Goal: Task Accomplishment & Management: Use online tool/utility

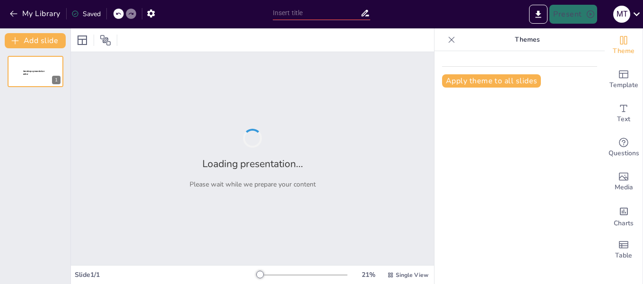
type input "Fundamentos del Reglamento del Tenis: Normas y Directrices"
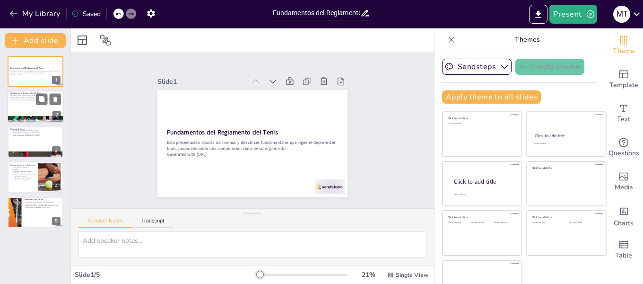
click at [35, 111] on div at bounding box center [35, 107] width 57 height 32
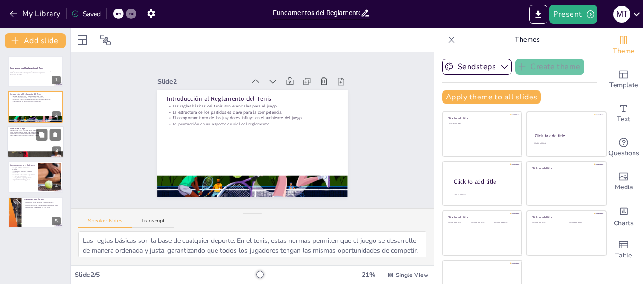
click at [17, 144] on div at bounding box center [35, 142] width 57 height 32
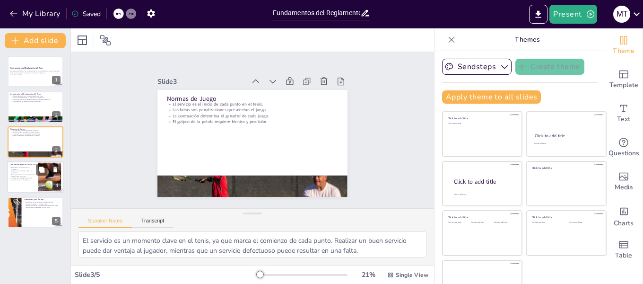
click at [32, 178] on p "La integridad del juego depende del comportamiento de los jugadores." at bounding box center [23, 178] width 26 height 3
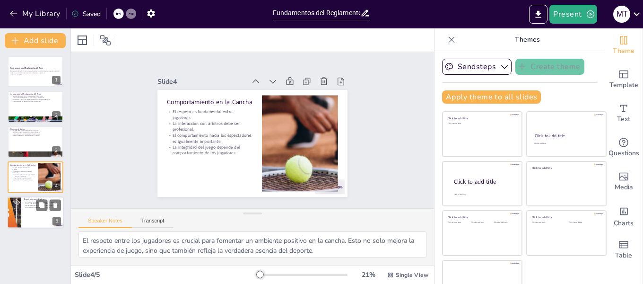
click at [30, 217] on div at bounding box center [35, 212] width 57 height 32
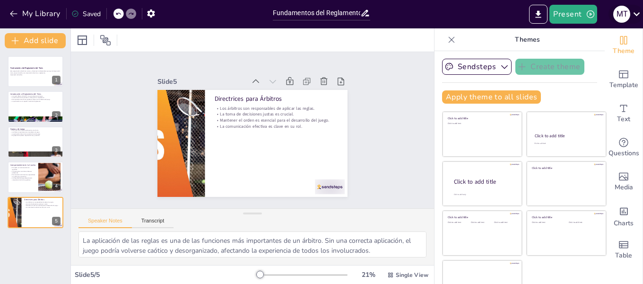
click at [632, 15] on icon at bounding box center [637, 14] width 13 height 13
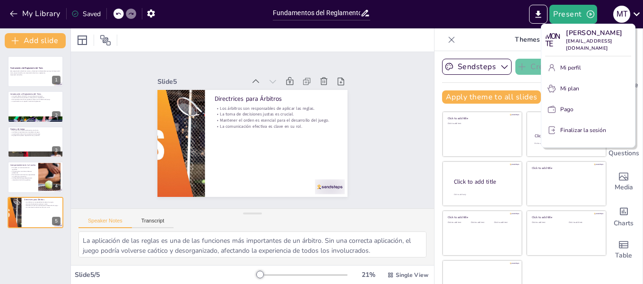
click at [406, 89] on div at bounding box center [321, 142] width 643 height 284
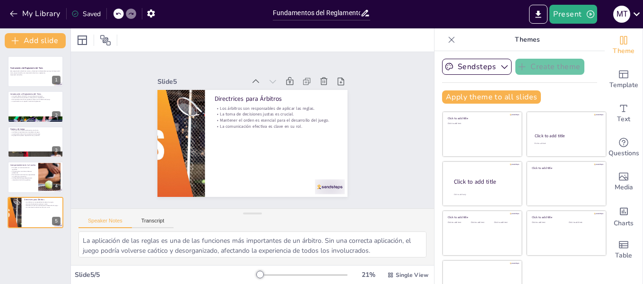
scroll to position [21, 0]
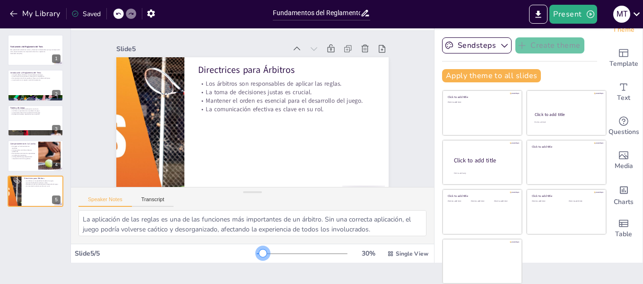
drag, startPoint x: 247, startPoint y: 252, endPoint x: 217, endPoint y: 233, distance: 35.1
click at [259, 252] on div at bounding box center [263, 253] width 8 height 8
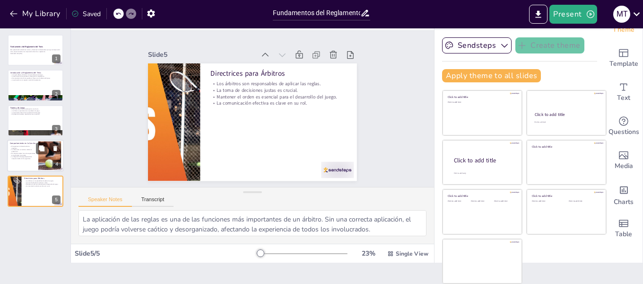
click at [49, 149] on div at bounding box center [48, 148] width 25 height 11
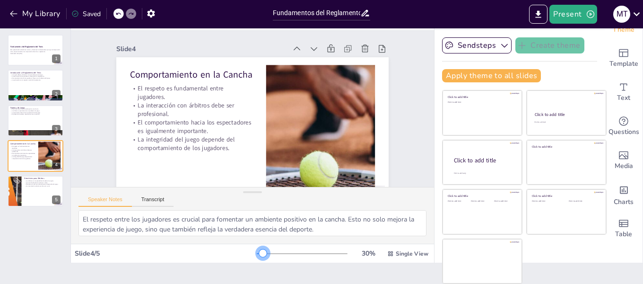
click at [259, 255] on div at bounding box center [263, 253] width 8 height 8
drag, startPoint x: 16, startPoint y: 119, endPoint x: 24, endPoint y: 123, distance: 9.5
click at [15, 119] on div at bounding box center [35, 121] width 57 height 32
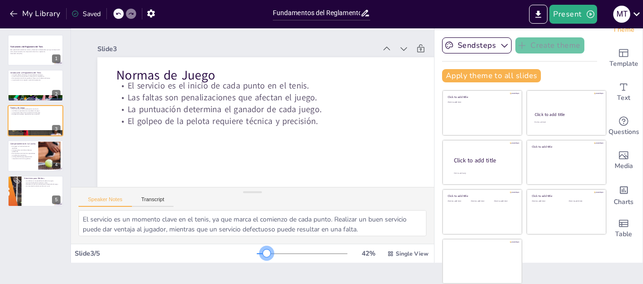
drag, startPoint x: 252, startPoint y: 252, endPoint x: 239, endPoint y: 246, distance: 14.2
click at [257, 254] on div at bounding box center [302, 254] width 91 height 8
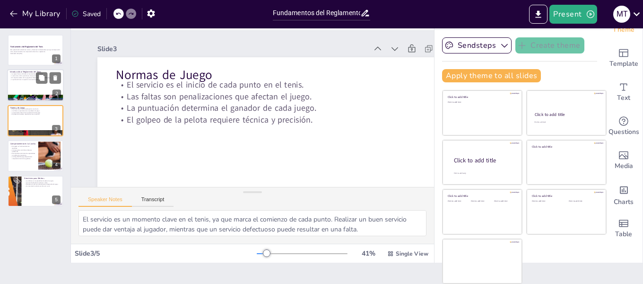
click at [15, 100] on div at bounding box center [35, 98] width 57 height 38
type textarea "Las reglas básicas son la base de cualquier deporte. En el tenis, estas normas …"
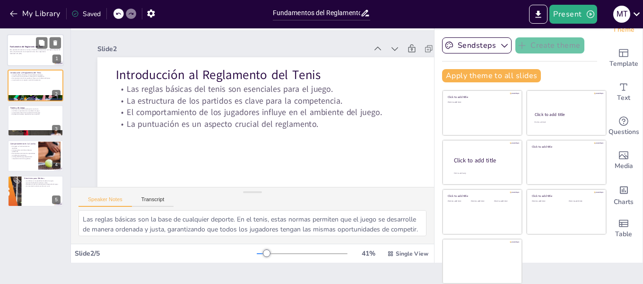
click at [17, 56] on div at bounding box center [35, 50] width 57 height 32
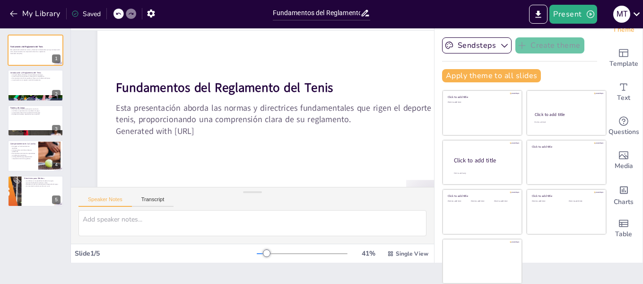
scroll to position [53, 0]
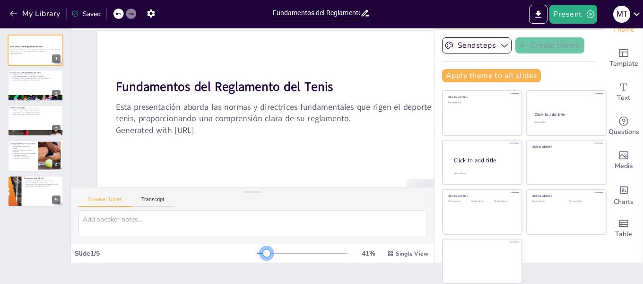
click at [263, 254] on div at bounding box center [267, 253] width 8 height 8
click at [623, 16] on div "M T" at bounding box center [622, 14] width 17 height 17
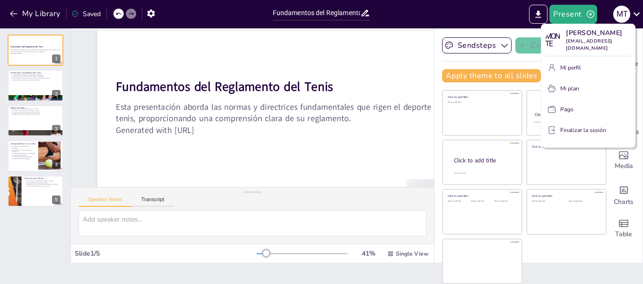
click at [566, 268] on div at bounding box center [321, 142] width 643 height 284
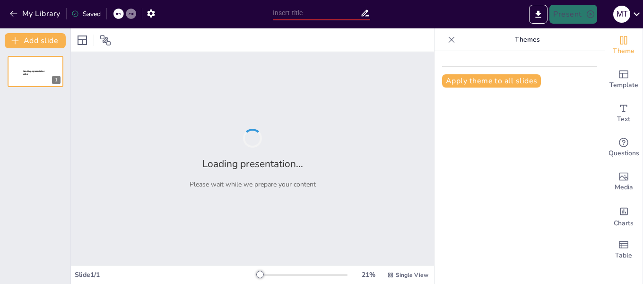
type input "Normativas Fundamentales en el Juego de Baloncesto"
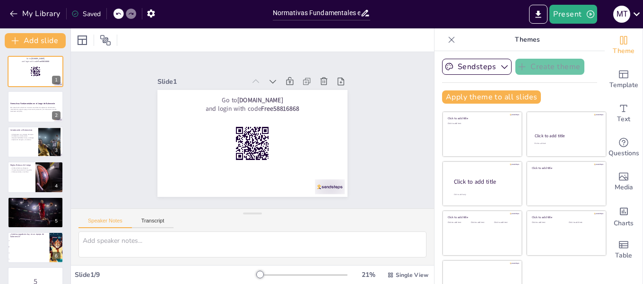
checkbox input "true"
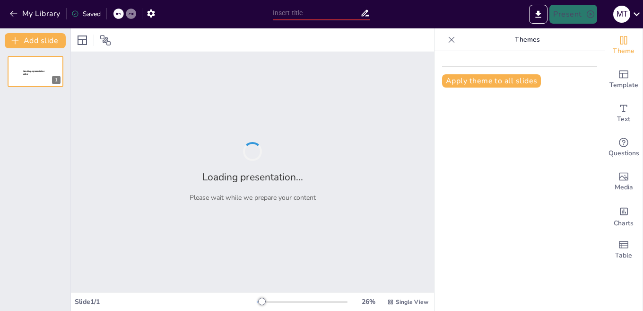
type input "La Vida: Un Ciclo de Aprendizaje y Crecimiento"
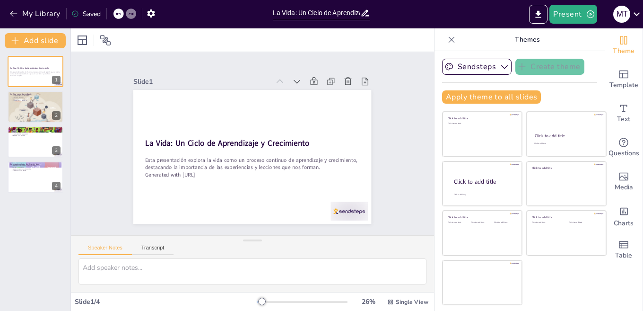
click at [86, 13] on div "Saved" at bounding box center [85, 13] width 29 height 9
click at [19, 14] on button "My Library" at bounding box center [35, 13] width 57 height 15
